Goal: Information Seeking & Learning: Learn about a topic

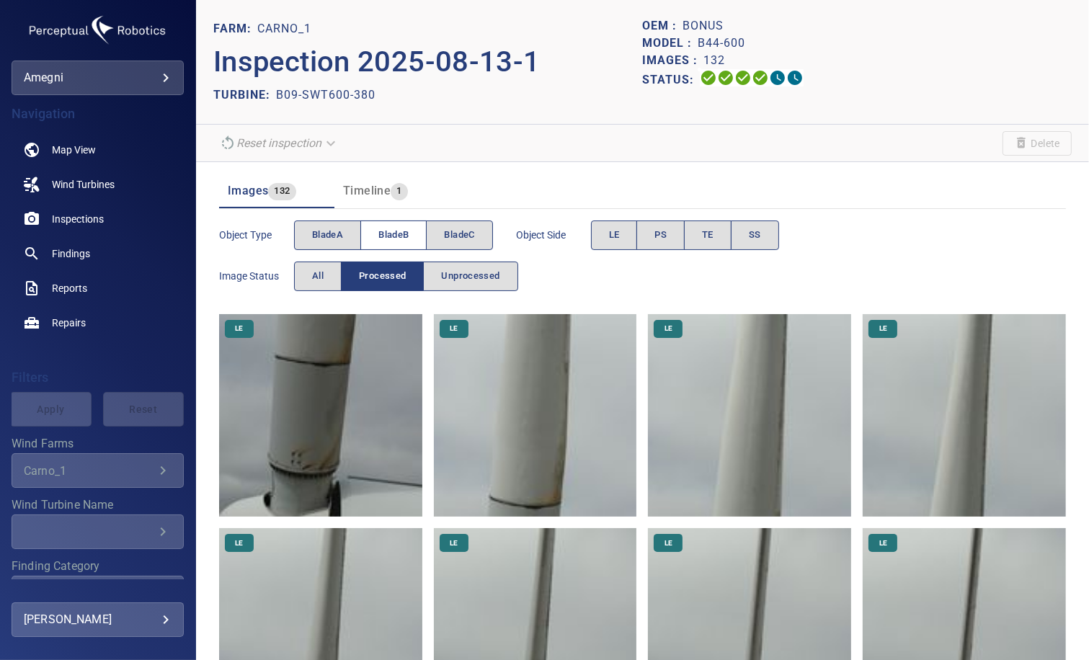
click at [393, 244] on button "bladeB" at bounding box center [393, 236] width 66 height 30
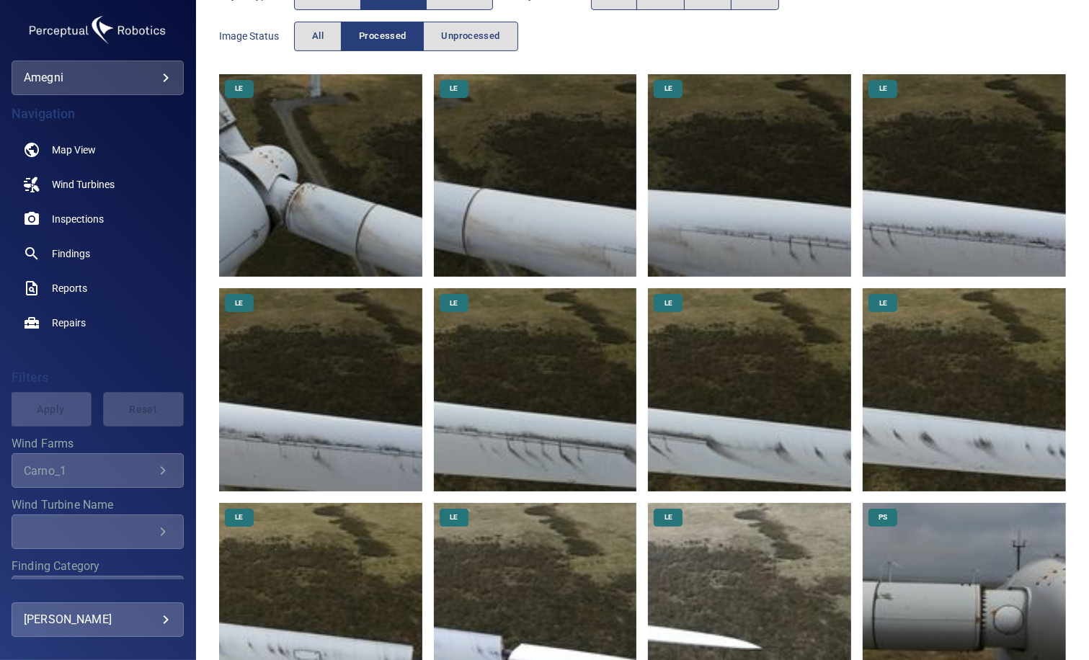
scroll to position [480, 0]
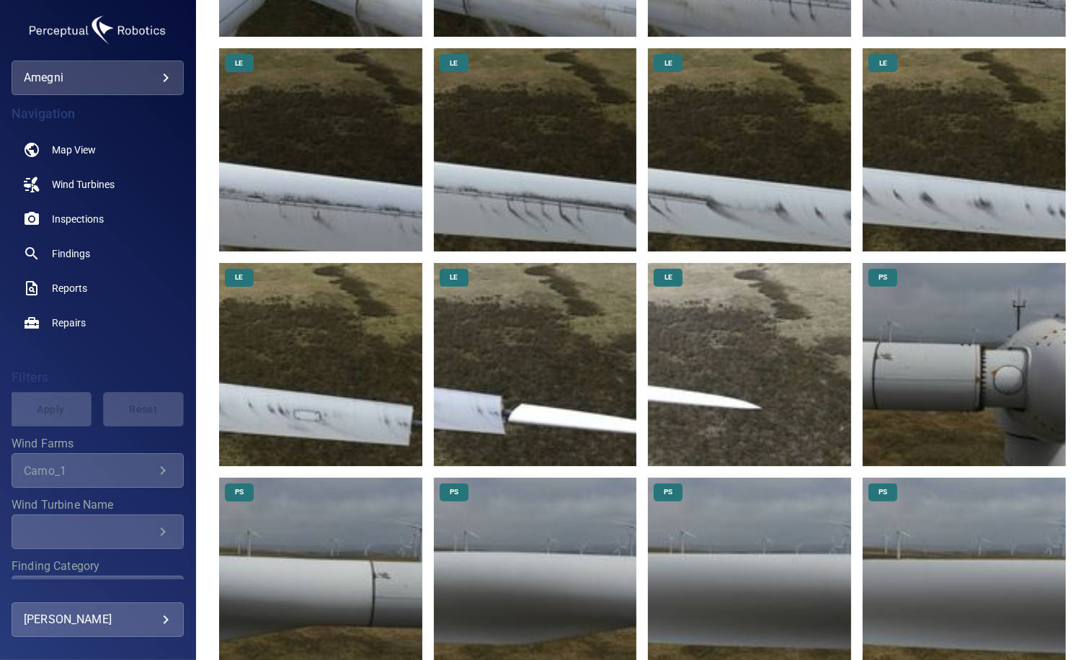
click at [514, 181] on img at bounding box center [535, 149] width 203 height 203
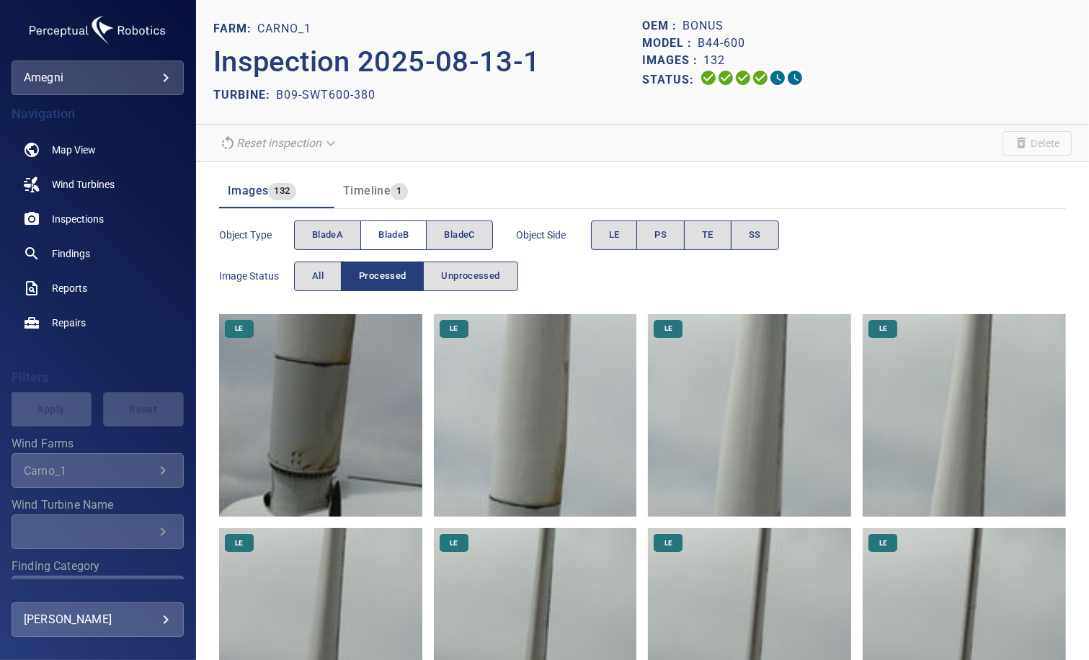
click at [395, 228] on span "bladeB" at bounding box center [393, 235] width 30 height 17
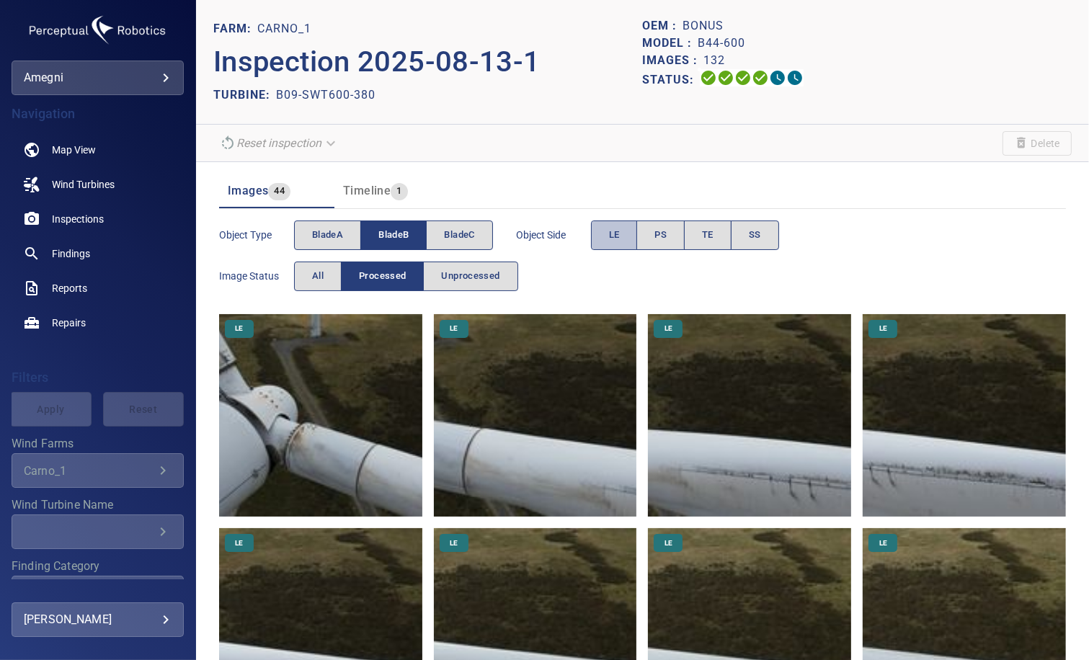
click at [612, 227] on span "LE" at bounding box center [614, 235] width 11 height 17
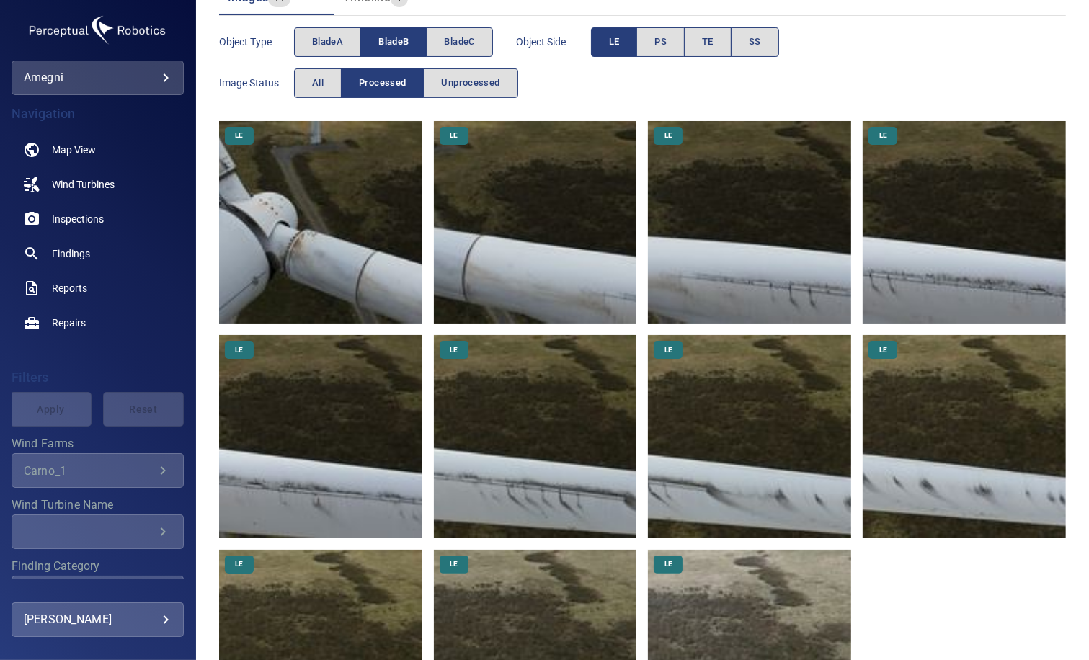
scroll to position [215, 0]
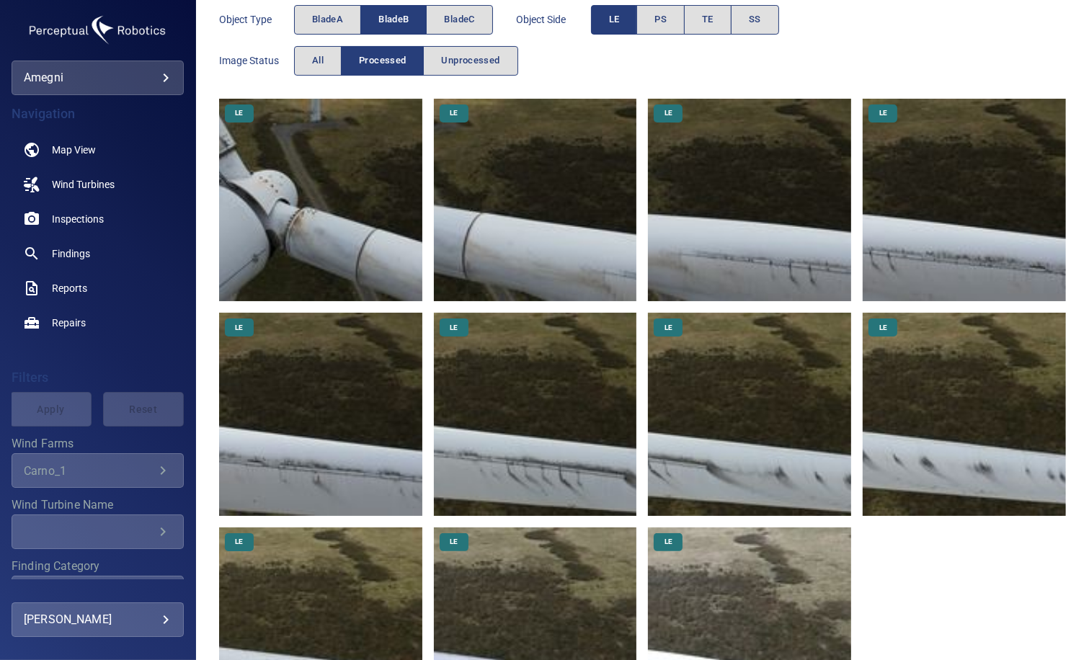
click at [915, 386] on img at bounding box center [964, 414] width 203 height 203
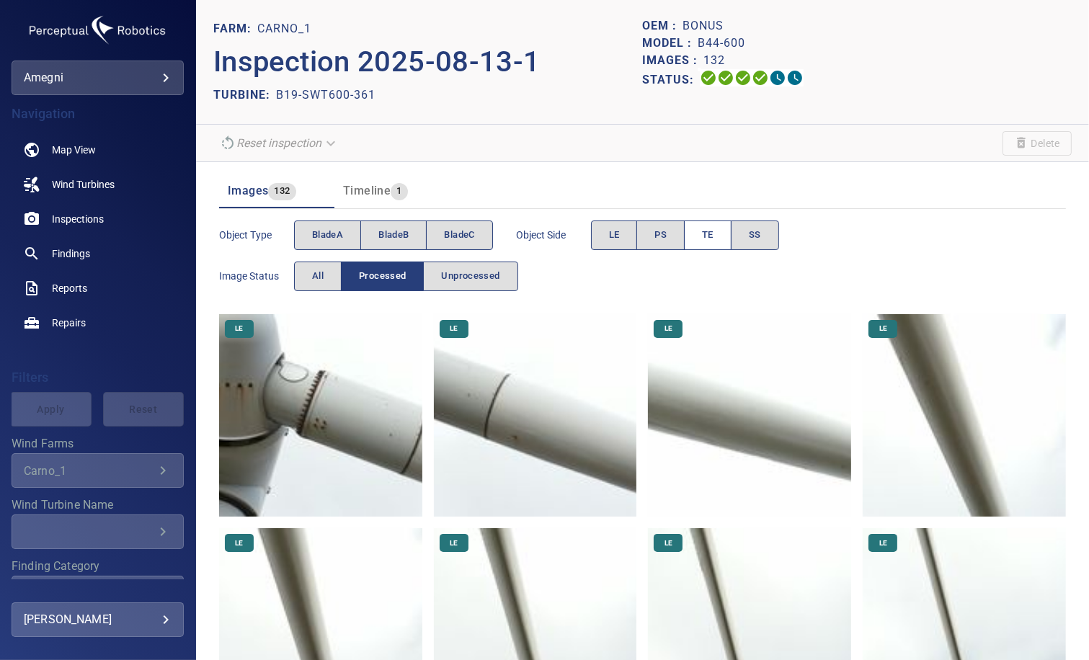
click at [713, 231] on span "TE" at bounding box center [708, 235] width 12 height 17
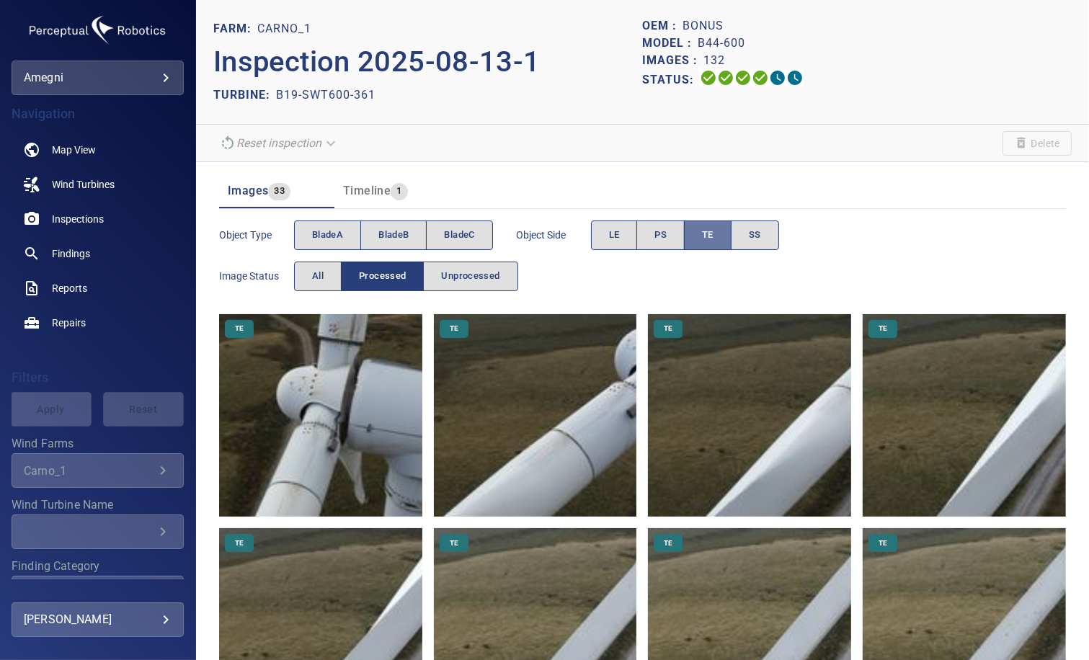
click at [698, 231] on button "TE" at bounding box center [708, 236] width 48 height 30
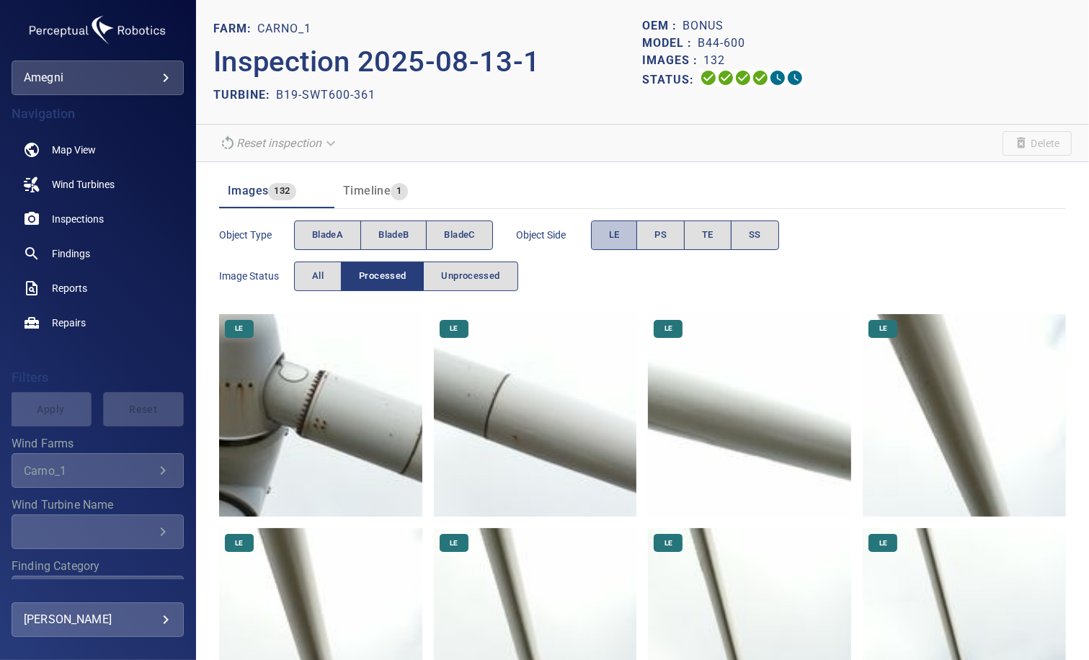
click at [621, 231] on button "LE" at bounding box center [614, 236] width 47 height 30
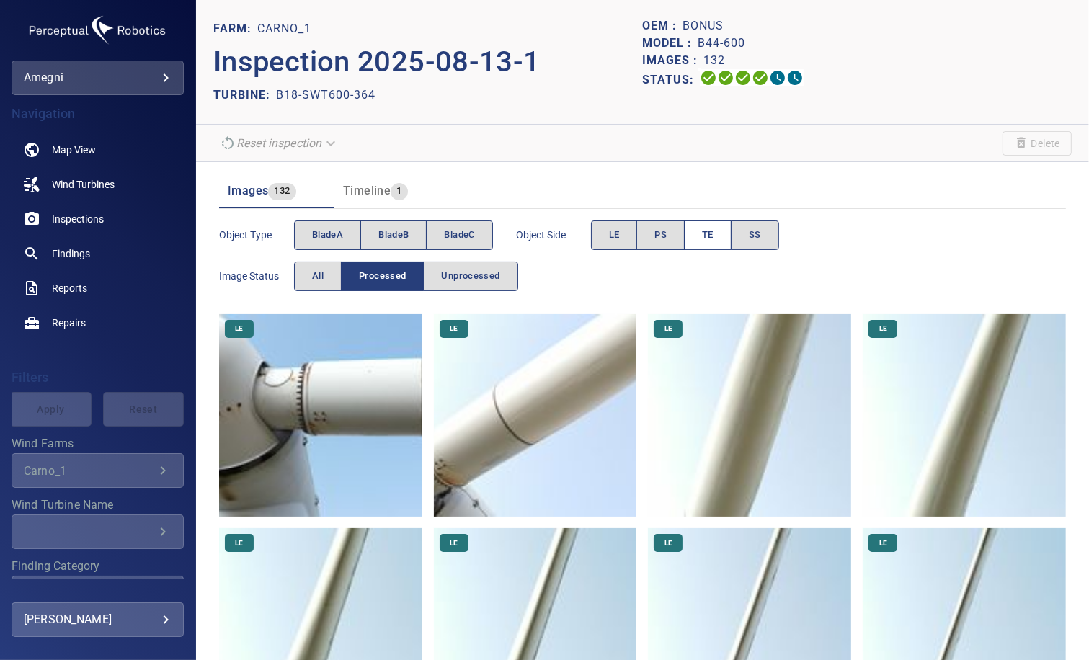
click at [709, 241] on span "TE" at bounding box center [708, 235] width 12 height 17
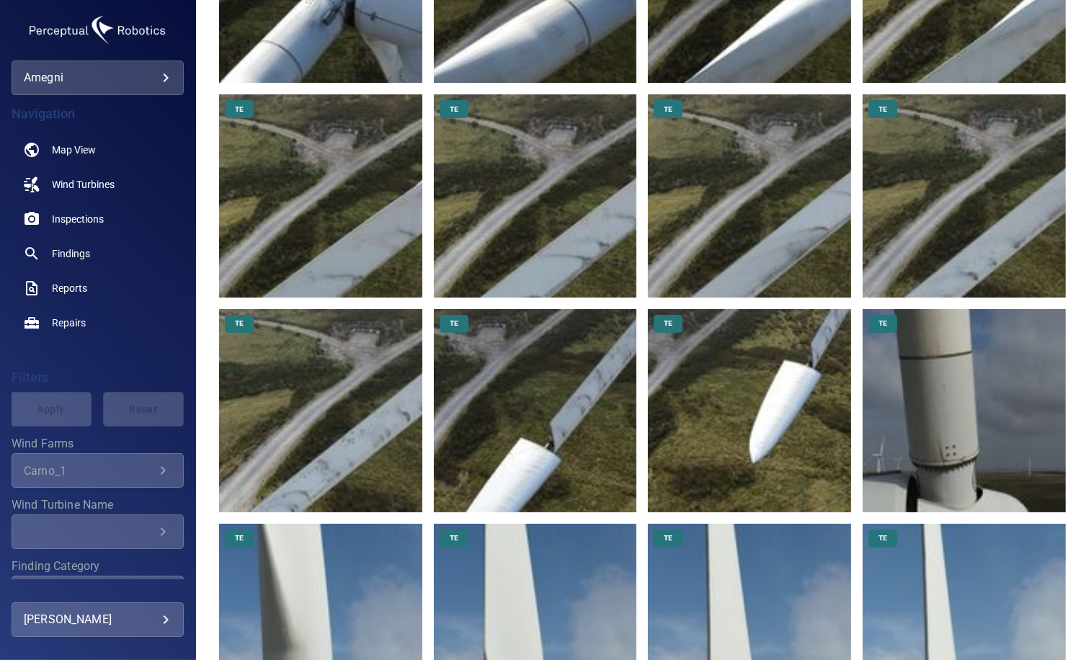
scroll to position [480, 0]
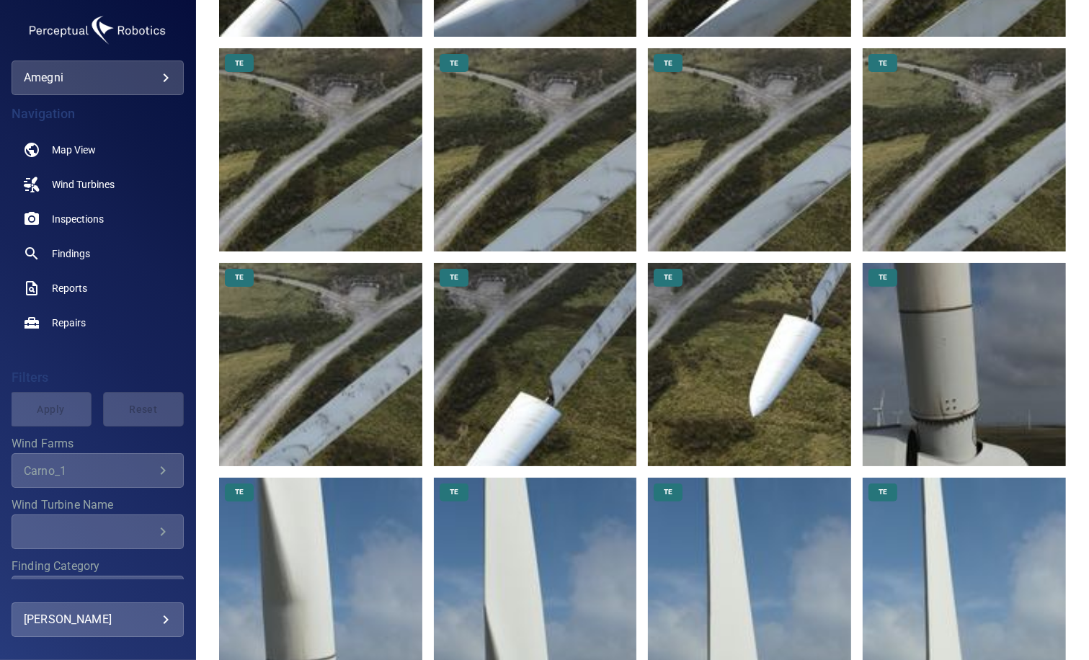
click at [538, 211] on img at bounding box center [535, 149] width 203 height 203
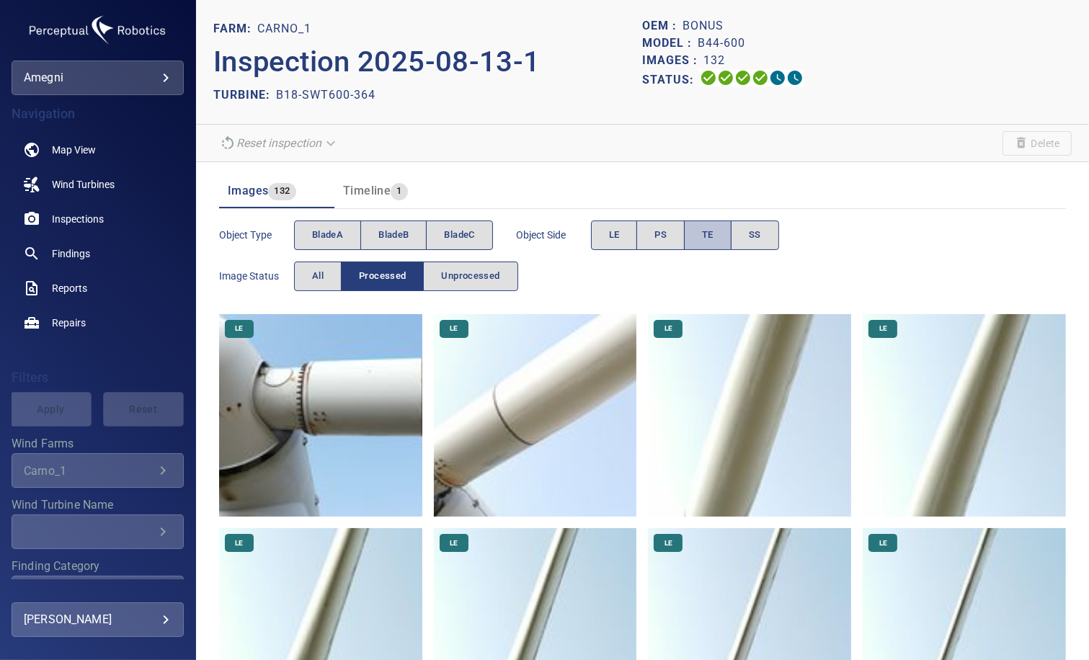
click at [706, 231] on span "TE" at bounding box center [708, 235] width 12 height 17
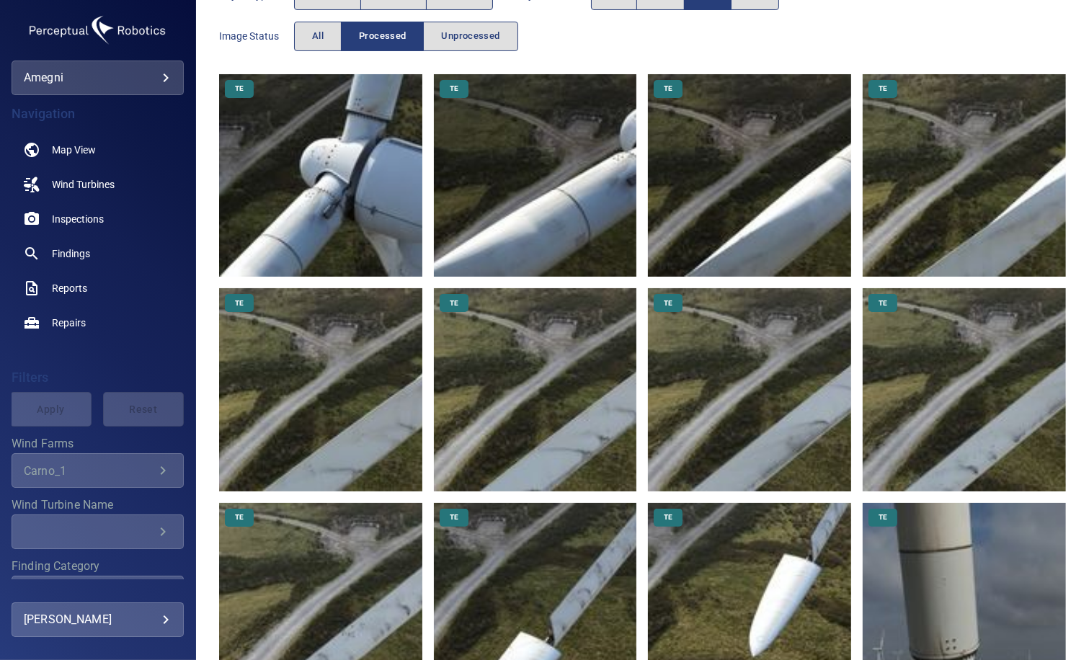
scroll to position [480, 0]
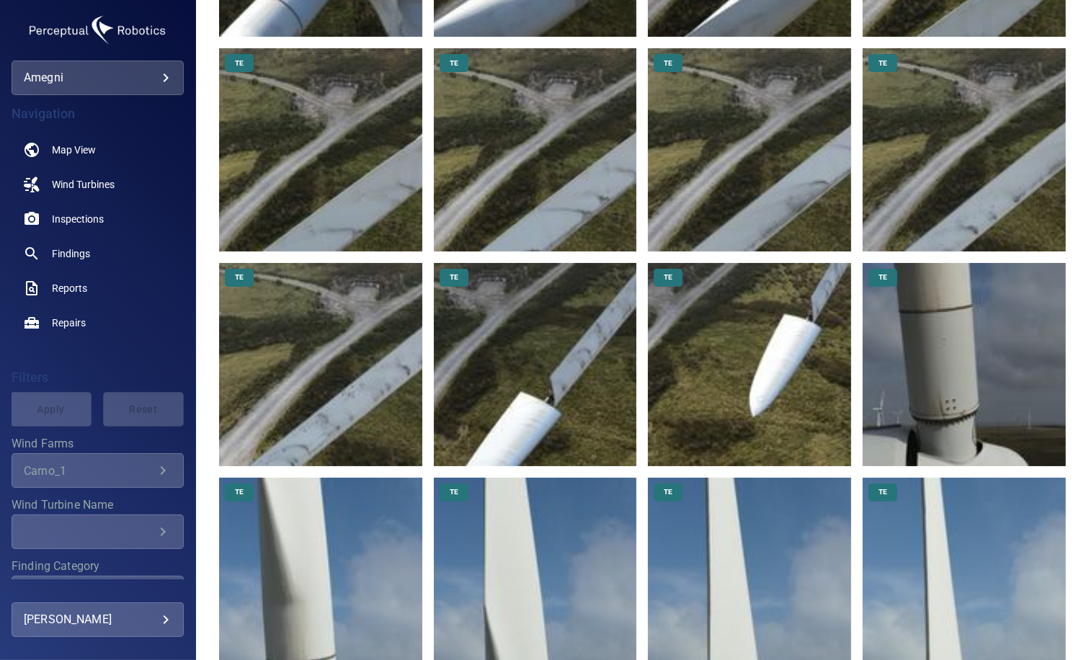
click at [941, 196] on img at bounding box center [964, 149] width 203 height 203
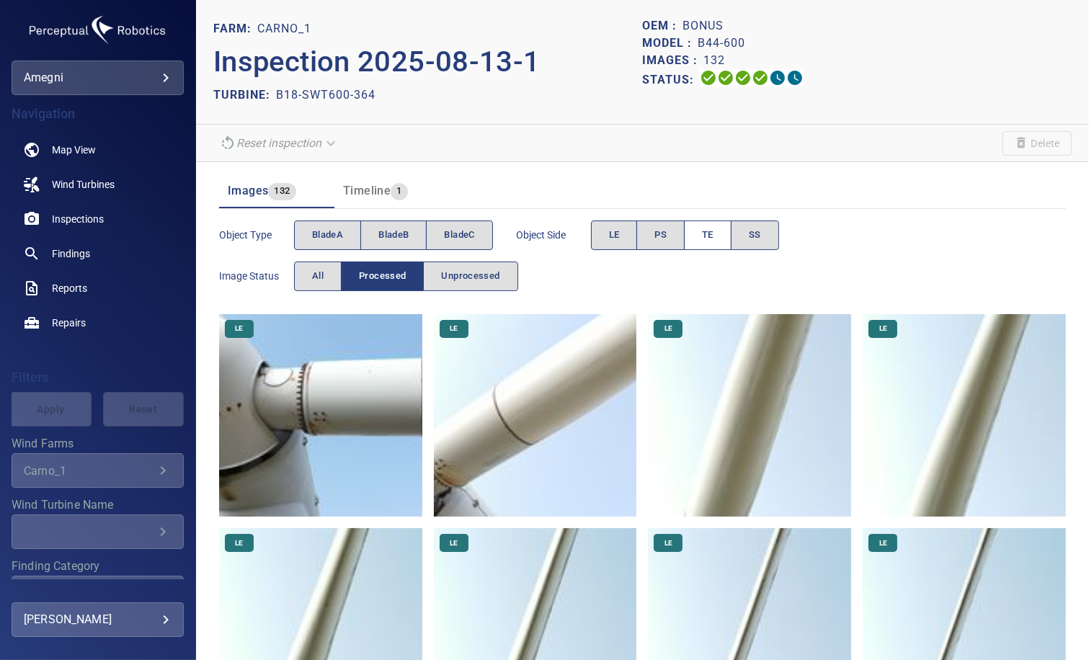
click at [711, 236] on span "TE" at bounding box center [708, 235] width 12 height 17
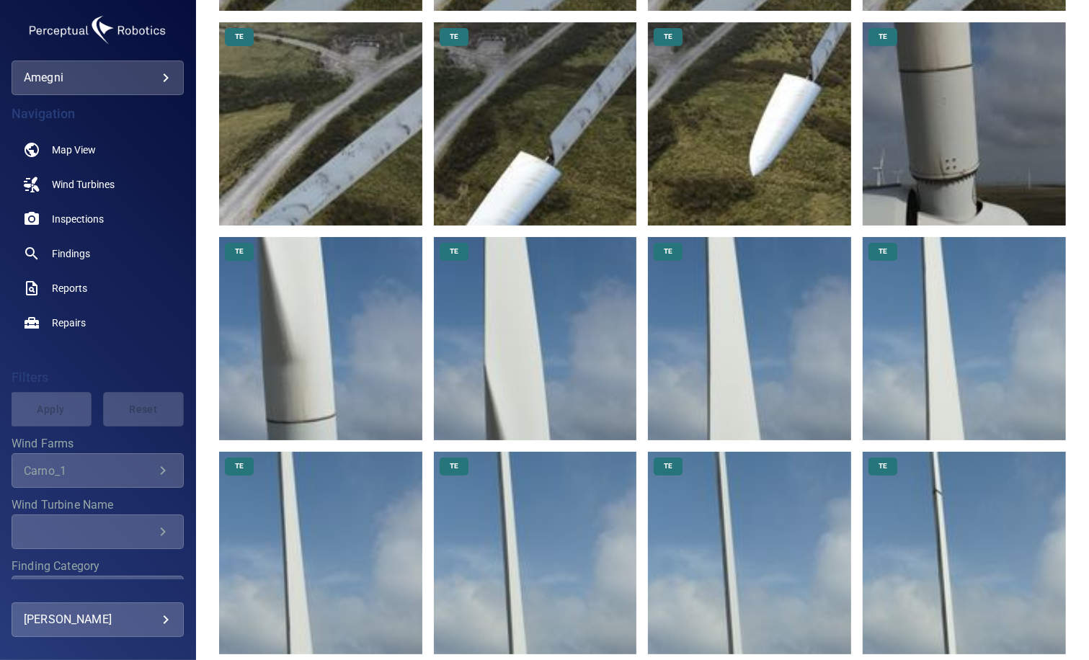
scroll to position [961, 0]
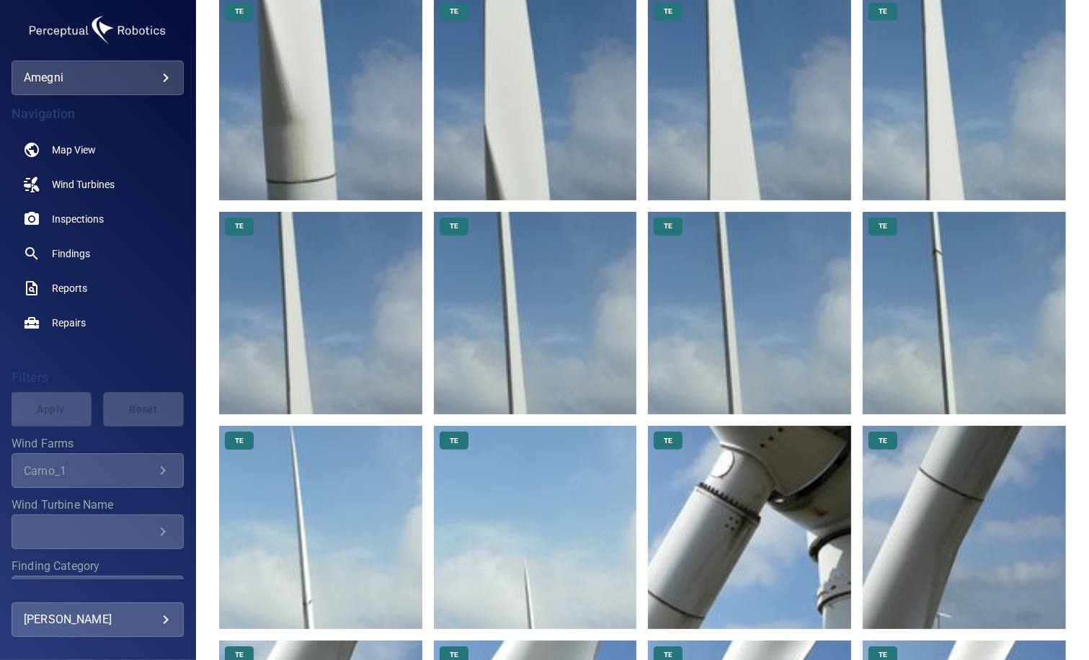
click at [497, 322] on img at bounding box center [535, 313] width 203 height 203
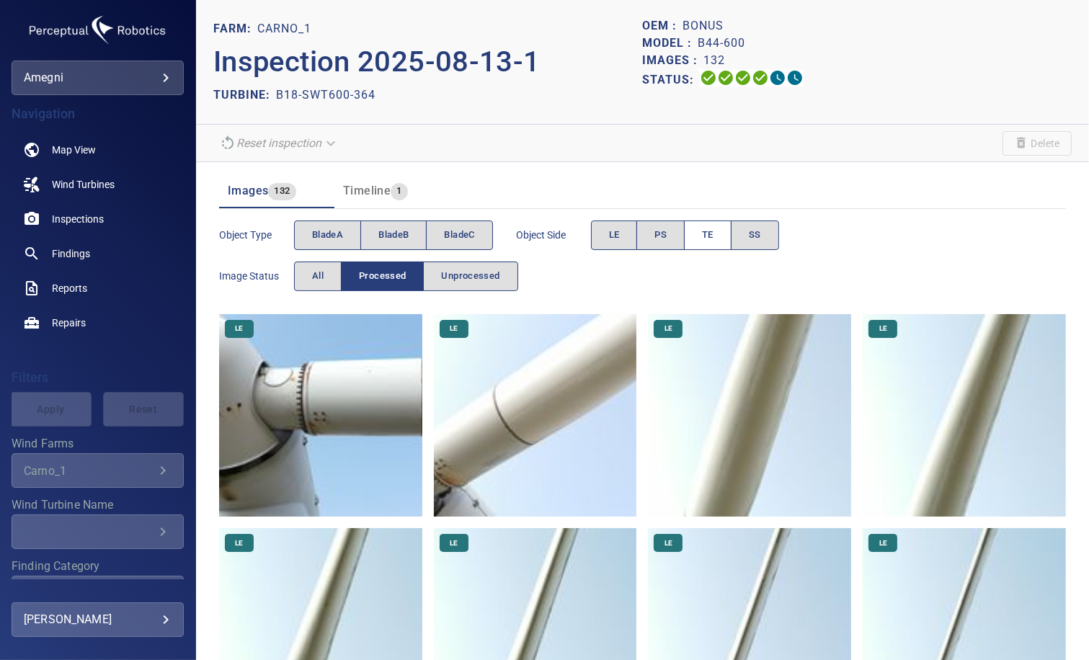
click at [709, 236] on span "TE" at bounding box center [708, 235] width 12 height 17
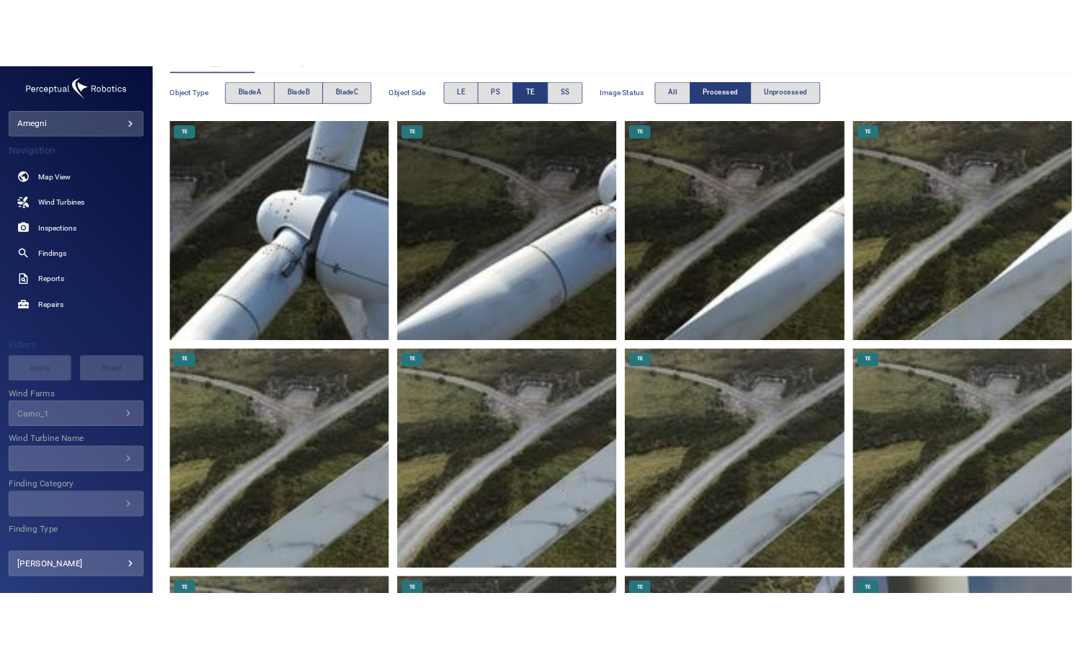
scroll to position [439, 0]
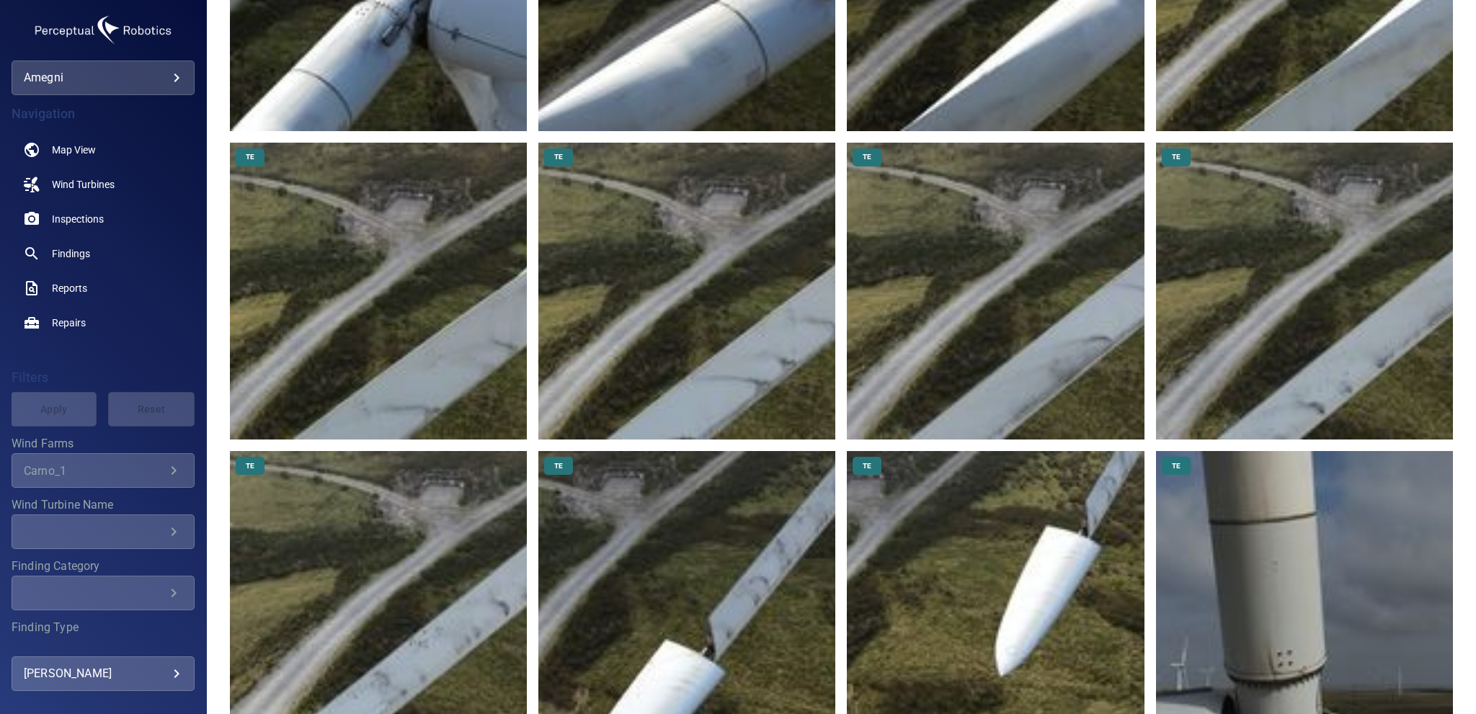
click at [1017, 326] on img at bounding box center [995, 291] width 297 height 297
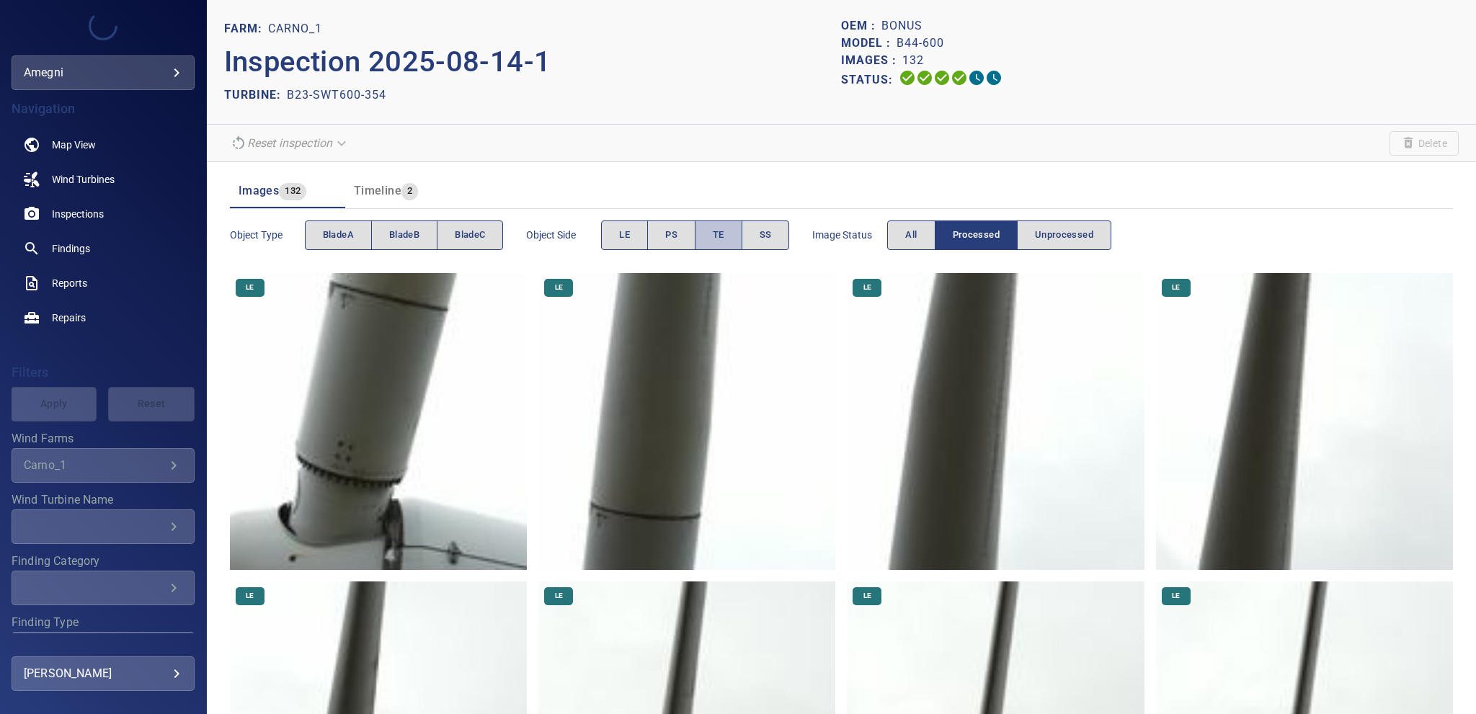
click at [724, 241] on span "TE" at bounding box center [719, 235] width 12 height 17
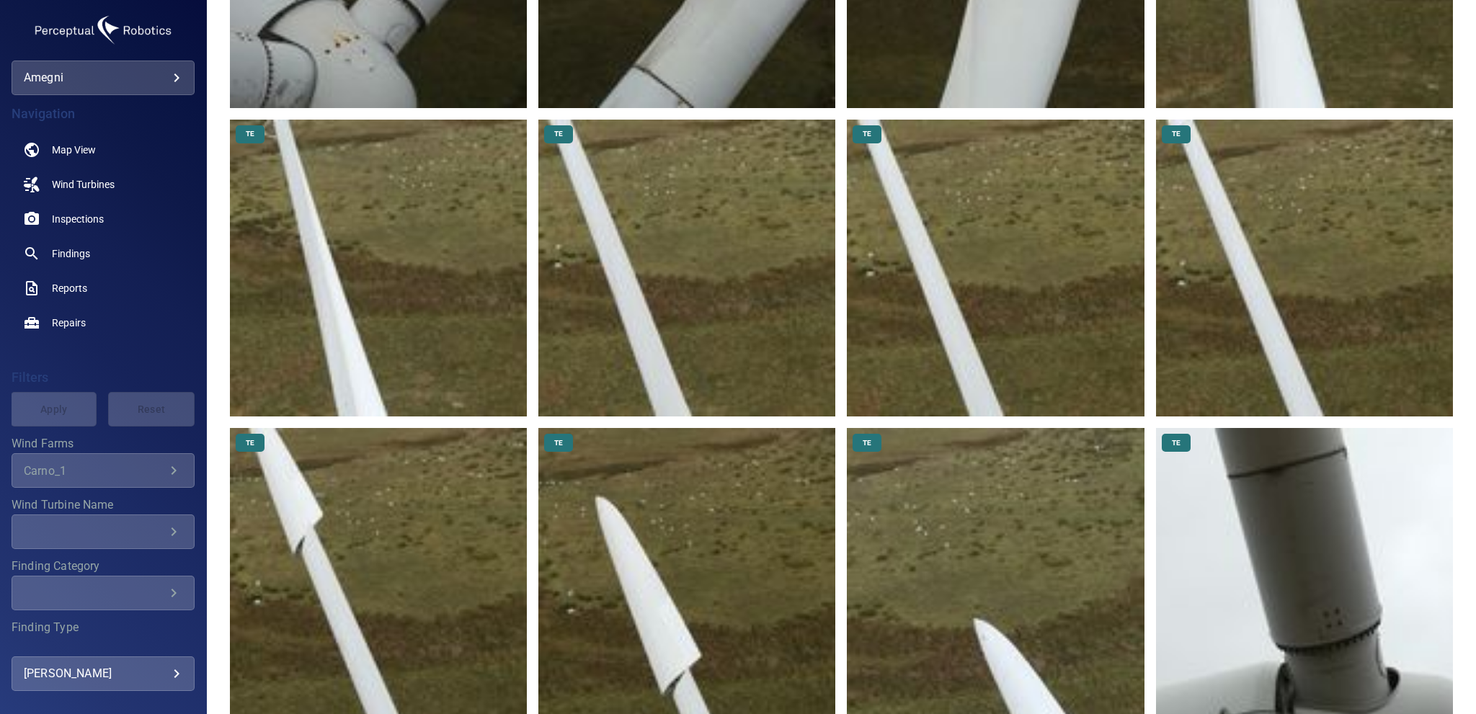
scroll to position [480, 0]
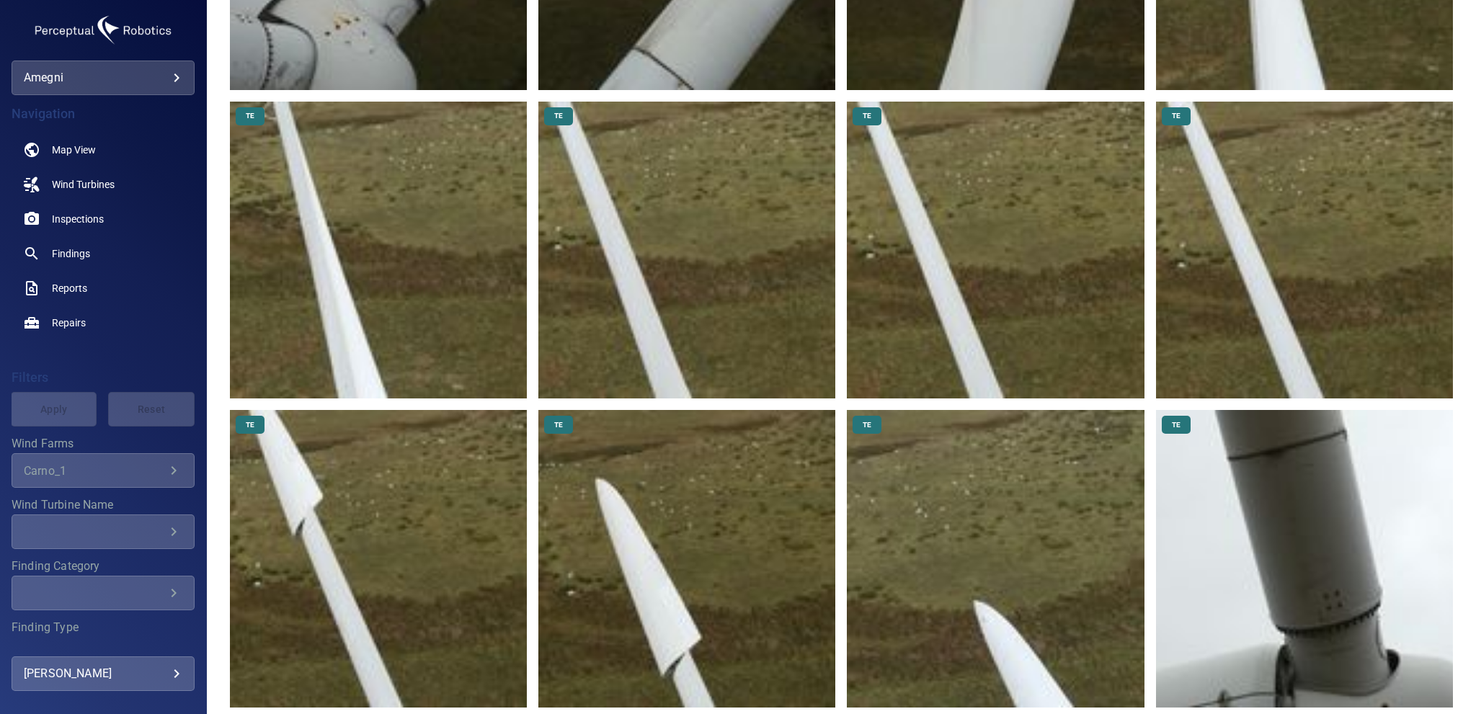
click at [976, 288] on img at bounding box center [995, 250] width 297 height 297
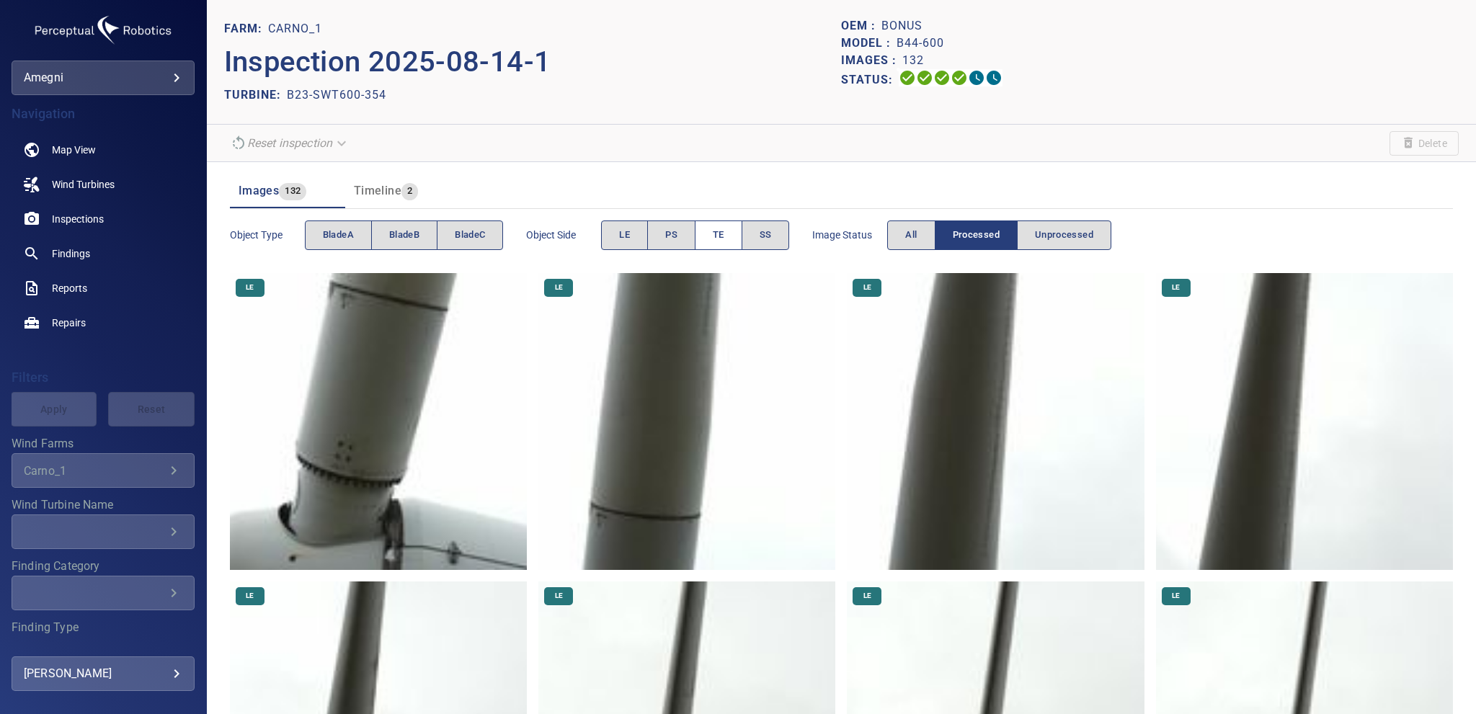
click at [706, 228] on button "TE" at bounding box center [719, 236] width 48 height 30
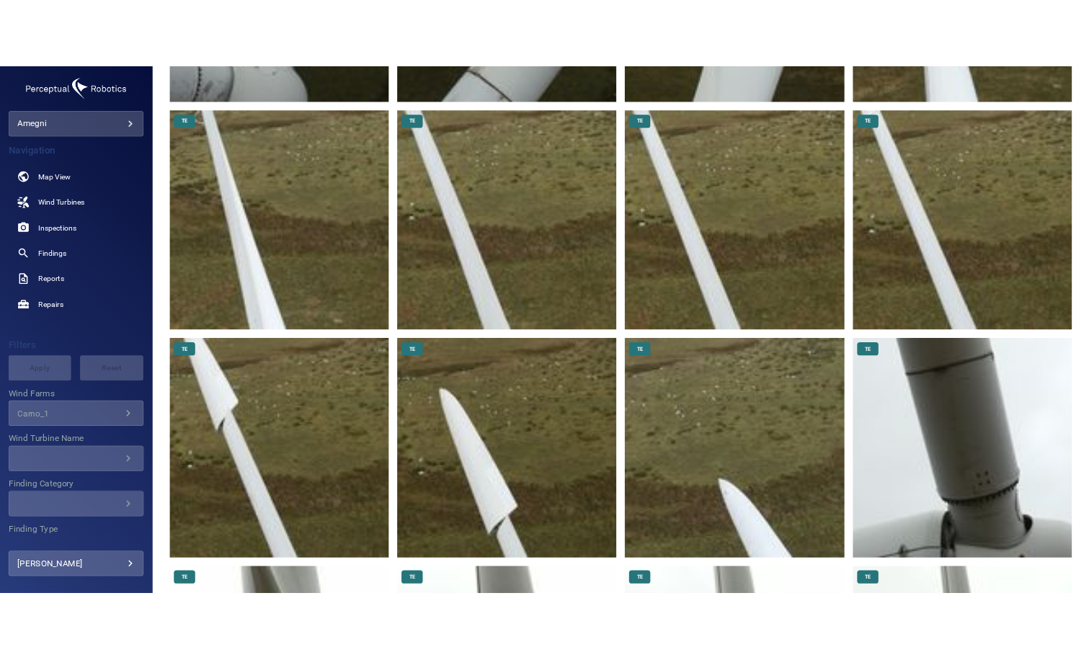
scroll to position [534, 0]
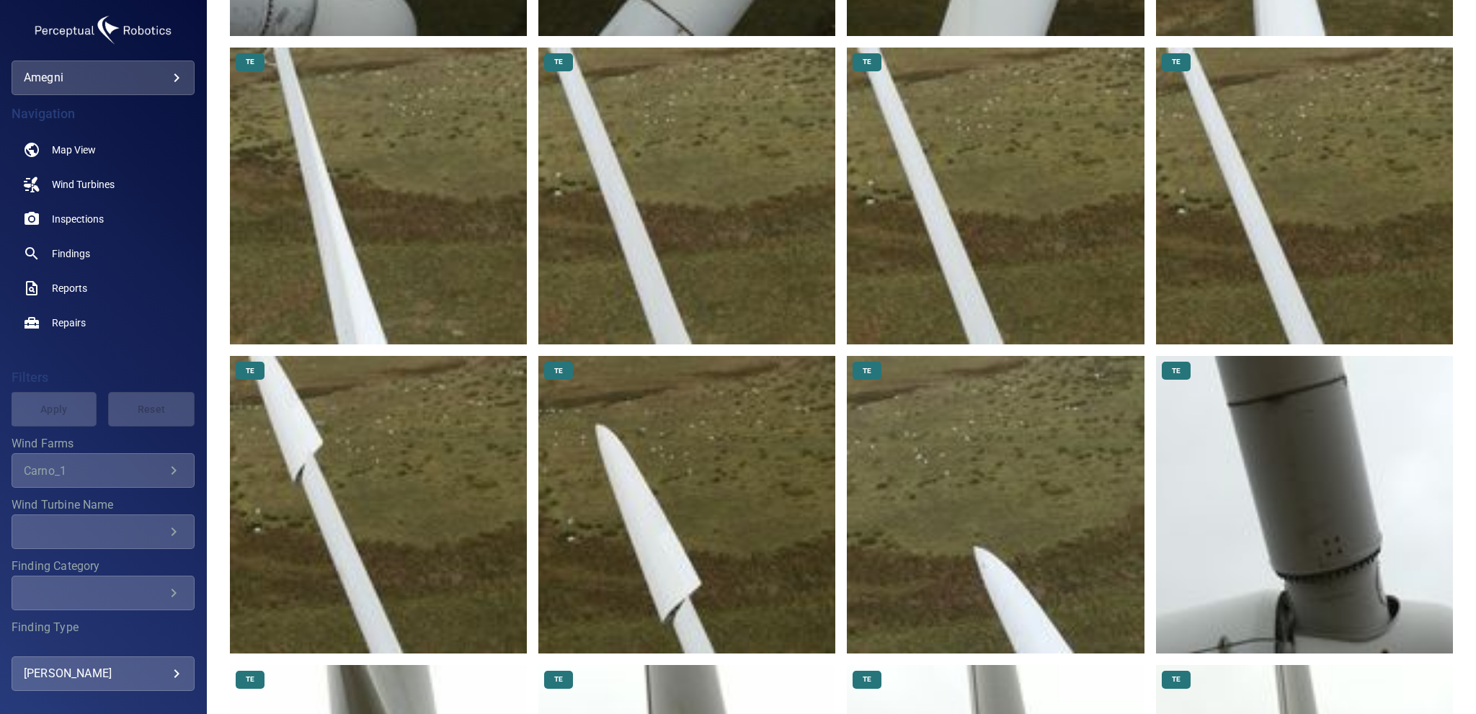
click at [1268, 203] on img at bounding box center [1304, 196] width 297 height 297
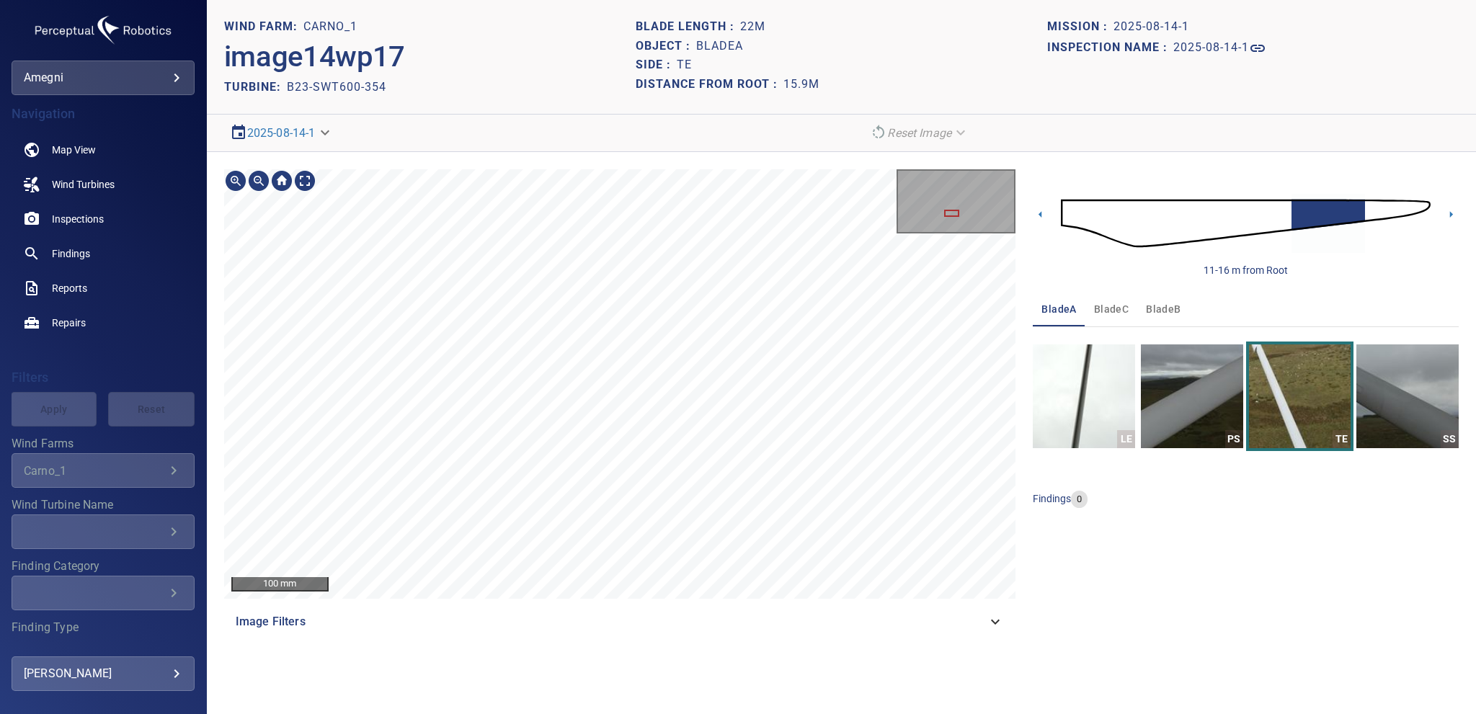
click at [484, 92] on section "**********" at bounding box center [841, 357] width 1269 height 714
click at [617, 713] on html "**********" at bounding box center [738, 357] width 1476 height 714
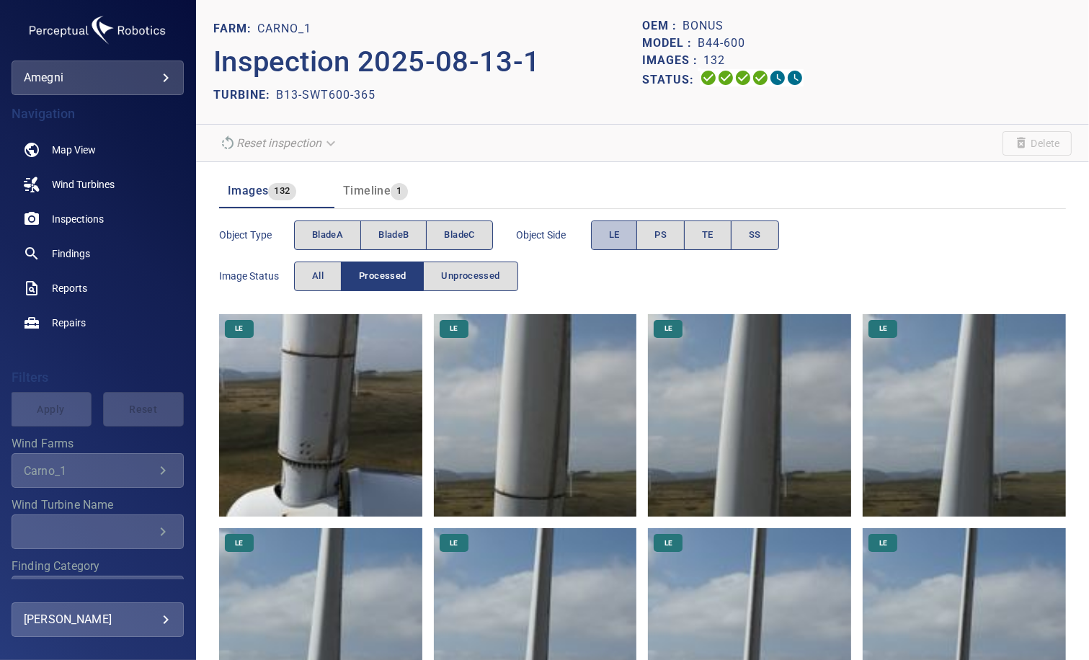
click at [611, 233] on span "LE" at bounding box center [614, 235] width 11 height 17
click at [623, 244] on button "LE" at bounding box center [614, 236] width 47 height 30
click at [711, 239] on span "TE" at bounding box center [708, 235] width 12 height 17
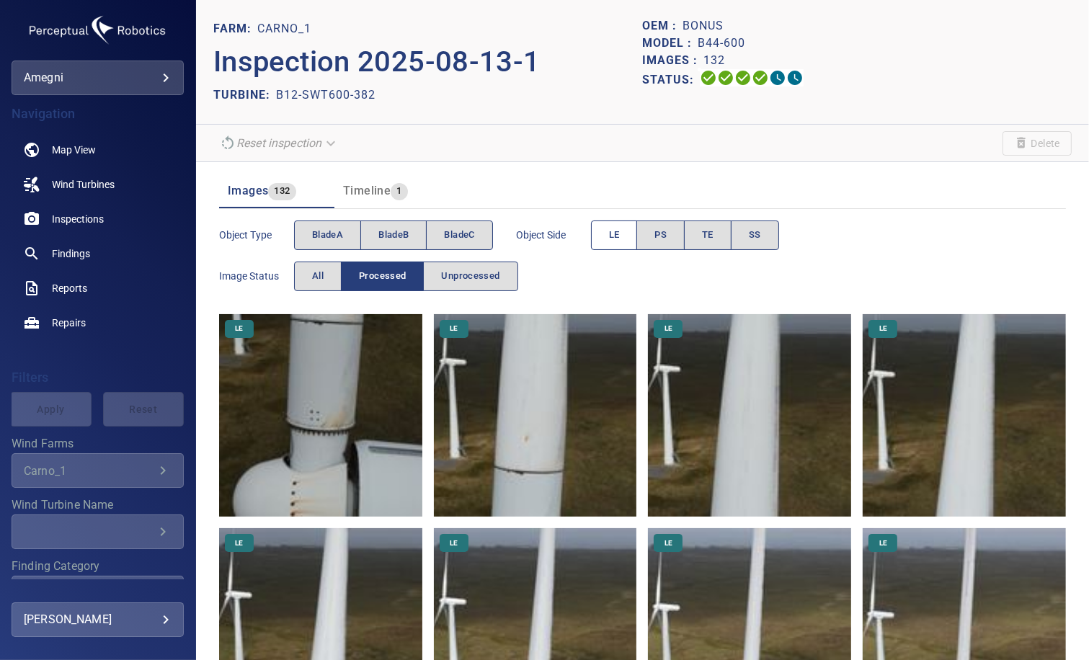
click at [605, 234] on button "LE" at bounding box center [614, 236] width 47 height 30
click at [613, 228] on span "LE" at bounding box center [614, 235] width 11 height 17
click at [716, 231] on button "TE" at bounding box center [708, 236] width 48 height 30
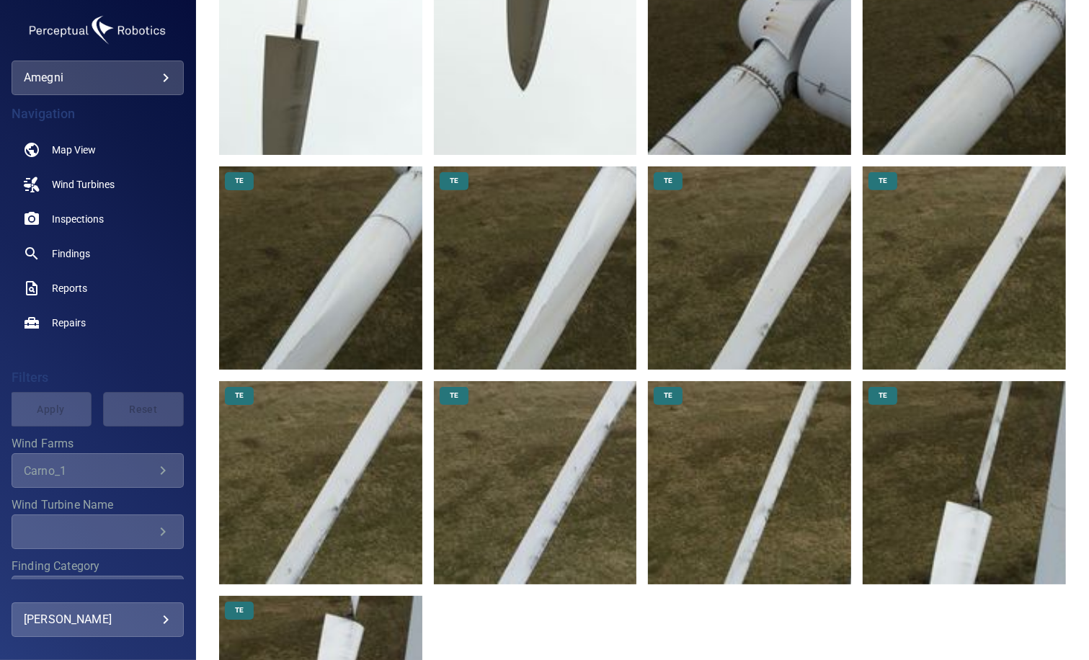
scroll to position [1444, 0]
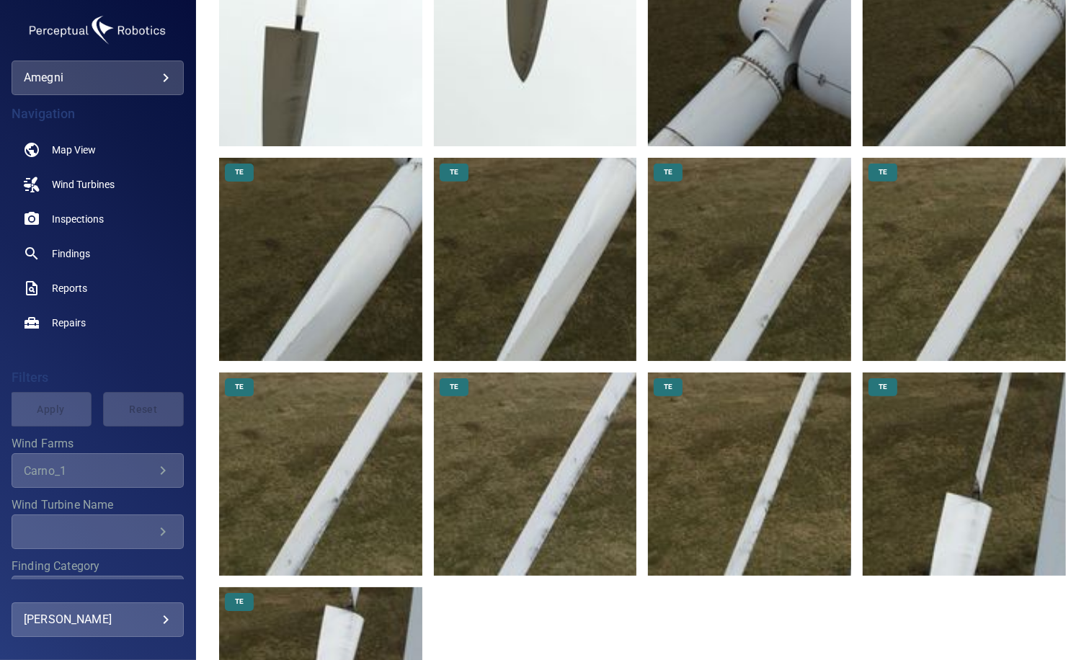
click at [716, 458] on img at bounding box center [749, 474] width 203 height 203
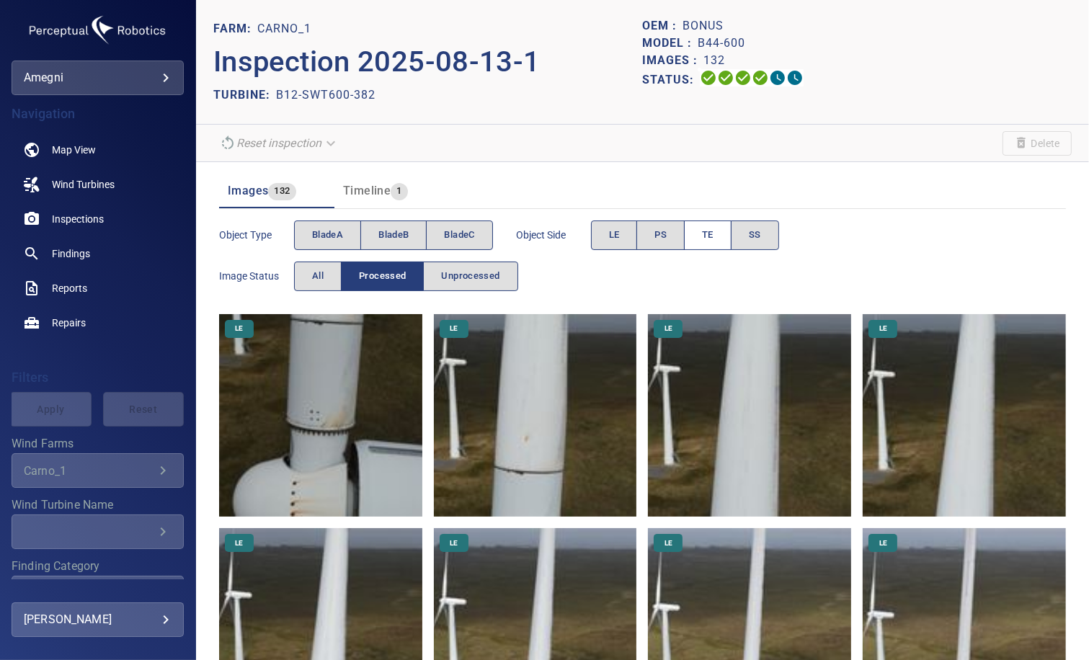
click at [716, 226] on button "TE" at bounding box center [708, 236] width 48 height 30
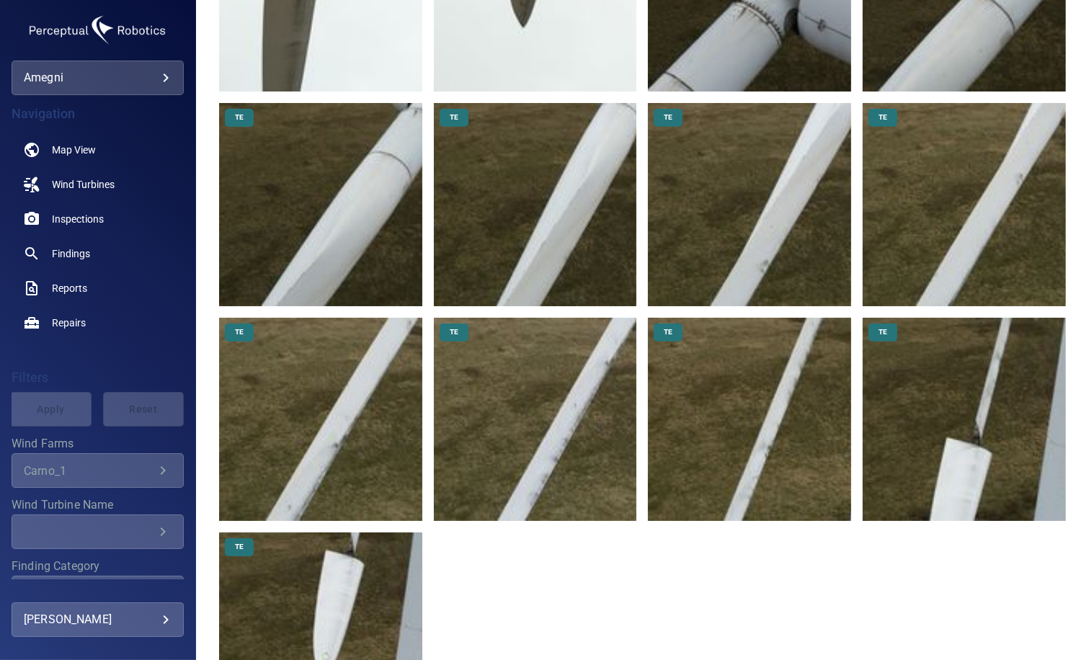
scroll to position [1516, 0]
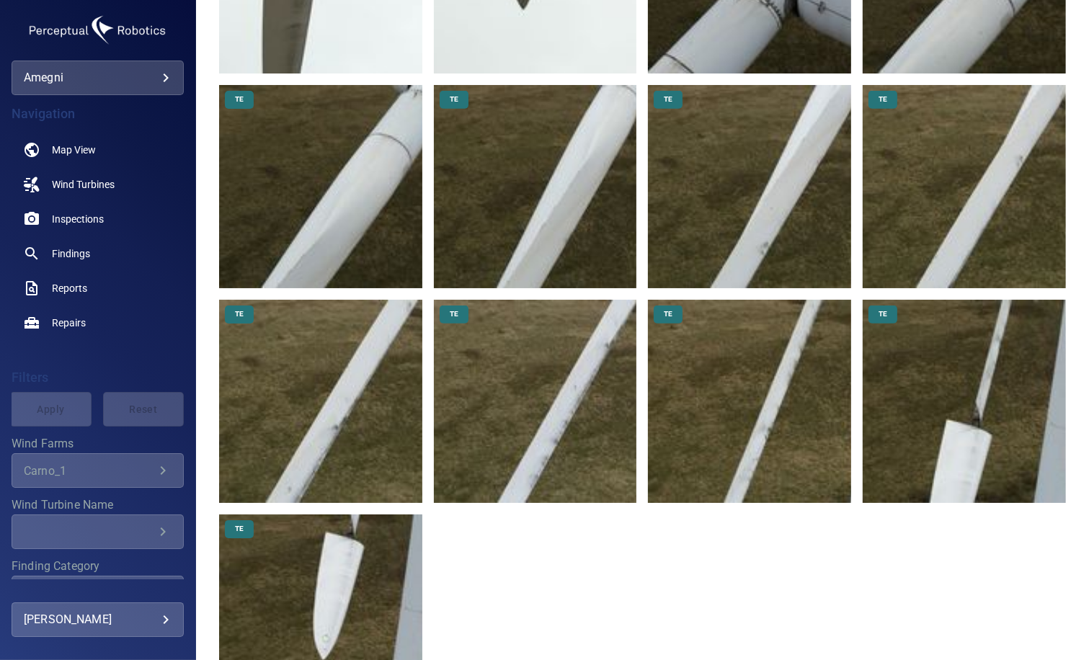
click at [953, 166] on img at bounding box center [964, 186] width 203 height 203
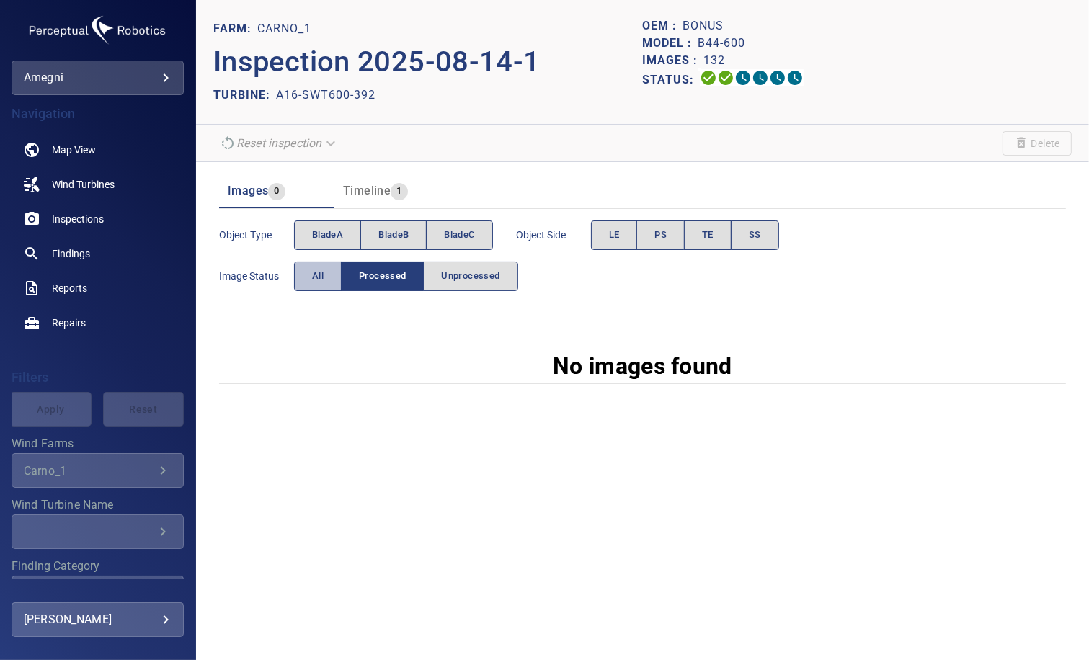
click at [319, 280] on span "All" at bounding box center [318, 276] width 12 height 17
